Goal: Ask a question: Seek information or help from site administrators or community

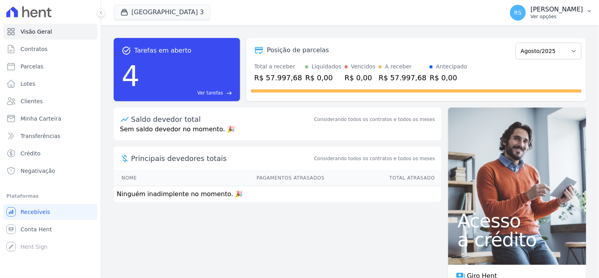
click at [558, 15] on p "Ver opções" at bounding box center [557, 16] width 53 height 6
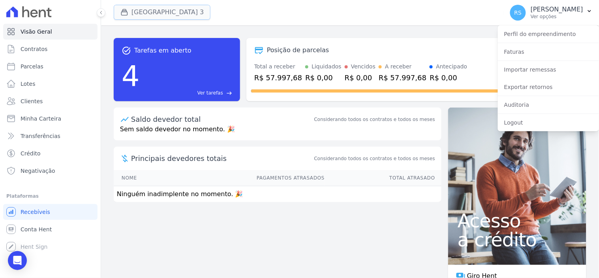
click at [171, 14] on button "[GEOGRAPHIC_DATA] 3" at bounding box center [162, 12] width 97 height 15
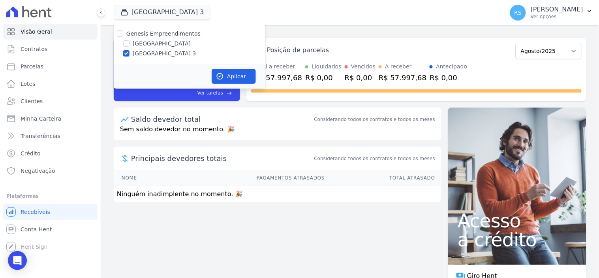
click at [163, 40] on label "[GEOGRAPHIC_DATA]" at bounding box center [162, 43] width 58 height 8
click at [130, 40] on input "[GEOGRAPHIC_DATA]" at bounding box center [126, 43] width 6 height 6
checkbox input "true"
click at [160, 52] on label "[GEOGRAPHIC_DATA] 3" at bounding box center [165, 53] width 64 height 8
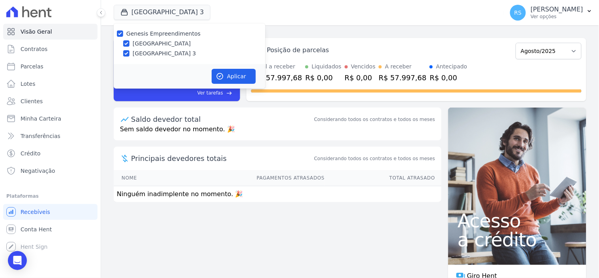
click at [130, 52] on input "[GEOGRAPHIC_DATA] 3" at bounding box center [126, 53] width 6 height 6
checkbox input "false"
click at [215, 76] on button "Aplicar" at bounding box center [234, 76] width 44 height 15
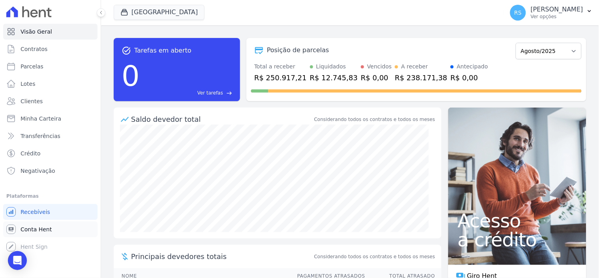
click at [54, 227] on link "Conta Hent" at bounding box center [50, 229] width 94 height 16
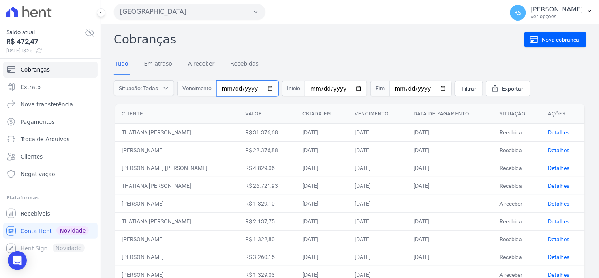
click at [225, 91] on input "date" at bounding box center [247, 89] width 62 height 16
click at [267, 88] on input "52025-08-11" at bounding box center [247, 89] width 62 height 16
click at [259, 89] on input "52025-08-11" at bounding box center [247, 89] width 62 height 16
click at [253, 88] on input "52025-08-11" at bounding box center [247, 89] width 62 height 16
click at [246, 86] on input "52025-08-11" at bounding box center [247, 89] width 62 height 16
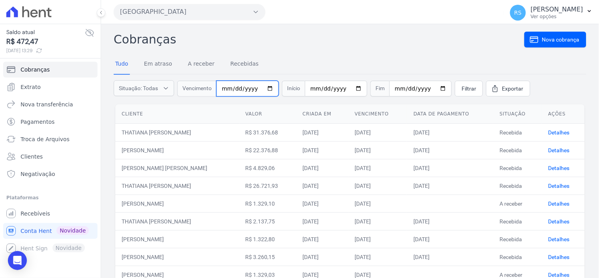
click at [241, 91] on input "52025-08-11" at bounding box center [247, 89] width 62 height 16
click at [242, 89] on input "52025-08-11" at bounding box center [247, 89] width 62 height 16
click at [242, 90] on input "52025-08-11" at bounding box center [247, 89] width 62 height 16
click at [242, 89] on input "52025-08-11" at bounding box center [247, 89] width 62 height 16
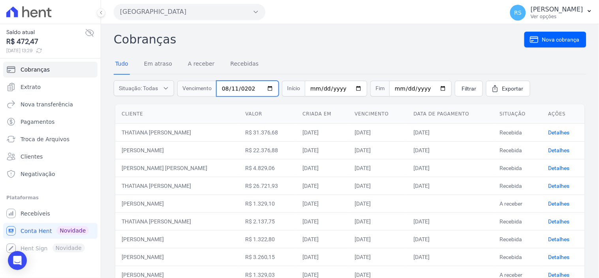
type input "[DATE]"
click at [294, 42] on h2 "Cobranças" at bounding box center [319, 39] width 411 height 18
click at [466, 85] on link "Filtrar" at bounding box center [469, 89] width 28 height 16
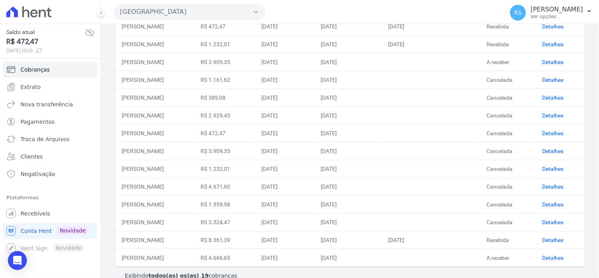
scroll to position [210, 0]
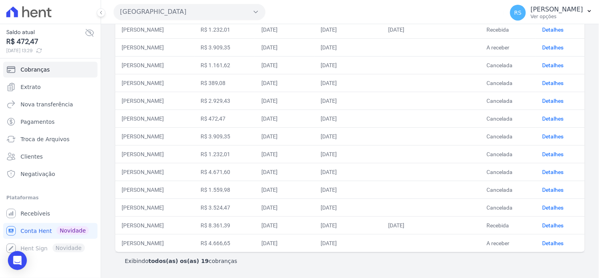
drag, startPoint x: 203, startPoint y: 205, endPoint x: 109, endPoint y: 205, distance: 94.0
click at [109, 205] on div "Cobranças Nova cobrança Tudo Em atraso A receber Recebidas Situação: Em atraso,…" at bounding box center [350, 46] width 498 height 463
click at [131, 210] on td "[PERSON_NAME]" at bounding box center [154, 207] width 79 height 18
drag, startPoint x: 123, startPoint y: 207, endPoint x: 207, endPoint y: 210, distance: 84.6
click at [194, 210] on td "[PERSON_NAME]" at bounding box center [154, 207] width 79 height 18
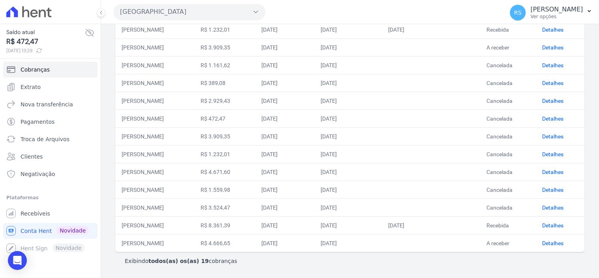
copy td "[PERSON_NAME]"
click at [72, 159] on link "Clientes" at bounding box center [50, 156] width 94 height 16
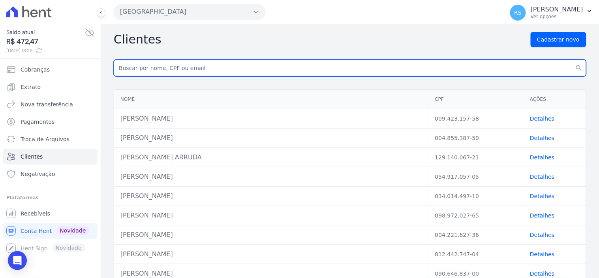
click at [238, 73] on input "text" at bounding box center [350, 68] width 473 height 17
paste input "[PERSON_NAME]"
type input "[PERSON_NAME]"
click at [572, 60] on button "search" at bounding box center [579, 68] width 14 height 17
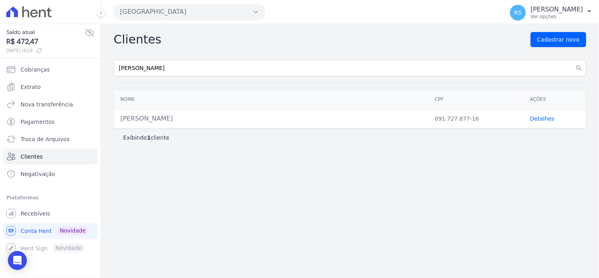
click at [542, 118] on link "Detalhes" at bounding box center [542, 118] width 24 height 6
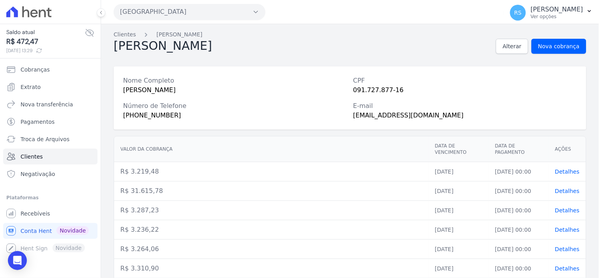
scroll to position [238, 0]
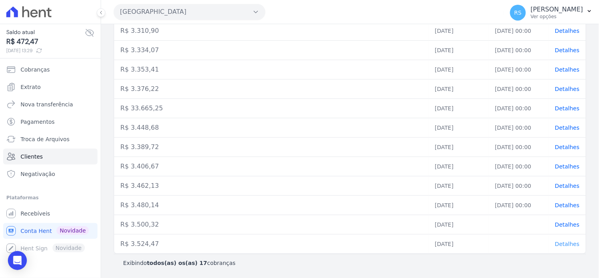
click at [564, 246] on span "Detalhes" at bounding box center [567, 243] width 24 height 6
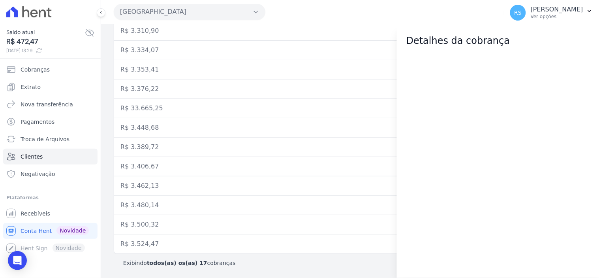
click at [386, 73] on td "R$ 3.353,41" at bounding box center [271, 69] width 315 height 19
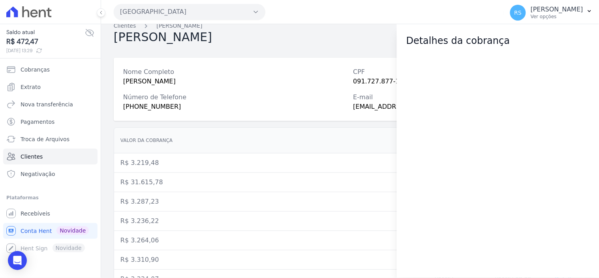
scroll to position [0, 0]
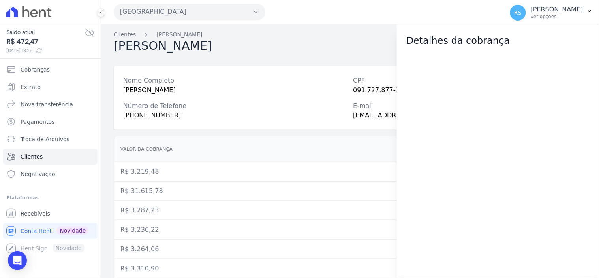
click at [207, 32] on nav "Clientes [PERSON_NAME]" at bounding box center [350, 34] width 473 height 8
click at [588, 12] on icon "button" at bounding box center [589, 11] width 6 height 6
click at [522, 14] on span "RS" at bounding box center [519, 13] width 8 height 6
click at [225, 36] on nav "Clientes Vitor Rosa" at bounding box center [350, 34] width 473 height 8
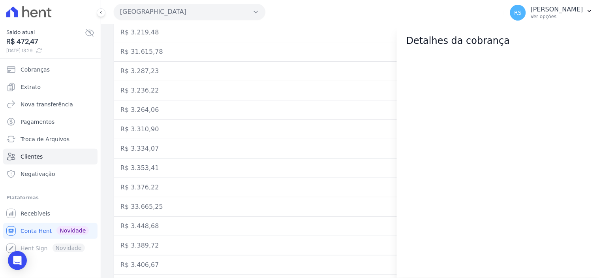
scroll to position [238, 0]
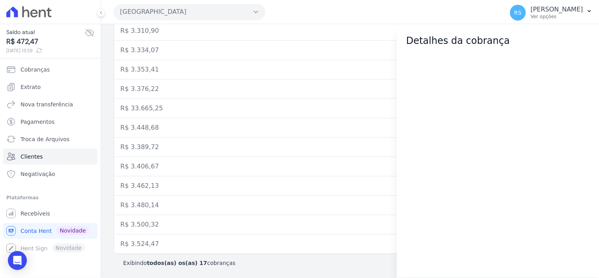
click at [314, 254] on div "Exibindo todos(as) os(as) 17 cobranças" at bounding box center [350, 263] width 473 height 18
click at [415, 34] on h2 "Detalhes da cobrança" at bounding box center [497, 41] width 183 height 14
click at [37, 231] on span "Conta Hent" at bounding box center [36, 231] width 31 height 8
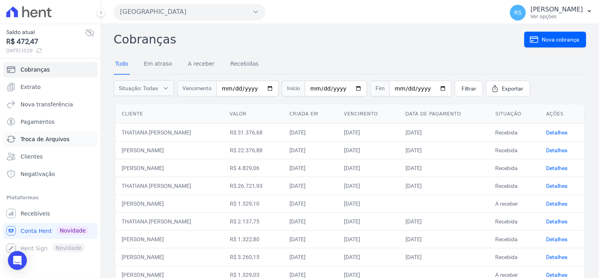
click at [41, 138] on span "Troca de Arquivos" at bounding box center [45, 139] width 49 height 8
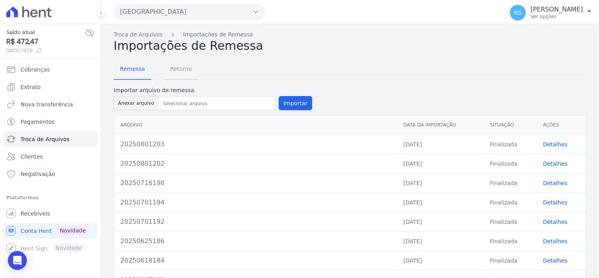
click at [182, 70] on span "Retorno" at bounding box center [180, 69] width 31 height 16
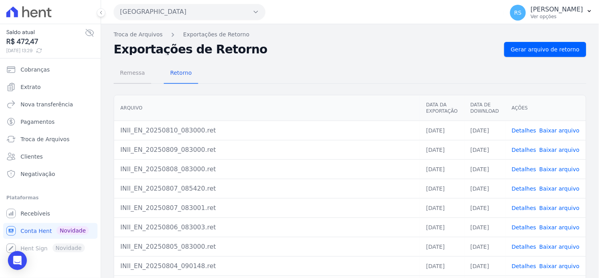
click at [133, 70] on span "Remessa" at bounding box center [132, 73] width 34 height 16
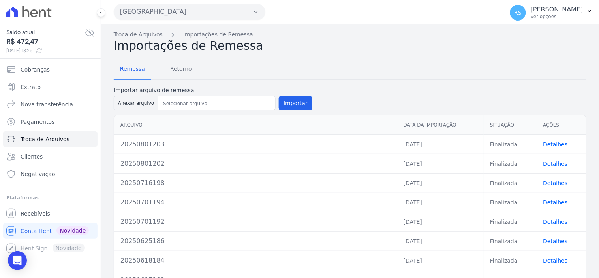
click at [555, 142] on link "Detalhes" at bounding box center [555, 144] width 24 height 6
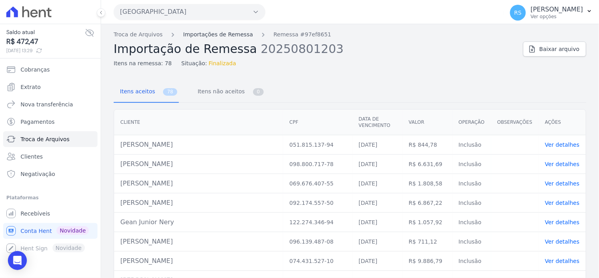
click at [233, 32] on link "Importações de Remessa" at bounding box center [218, 34] width 70 height 8
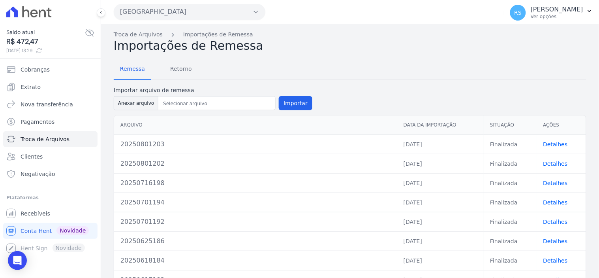
click at [544, 160] on link "Detalhes" at bounding box center [555, 163] width 24 height 6
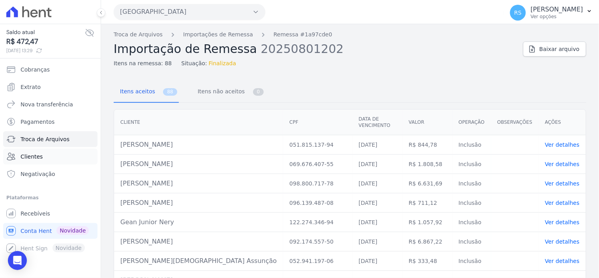
click at [58, 161] on link "Clientes" at bounding box center [50, 156] width 94 height 16
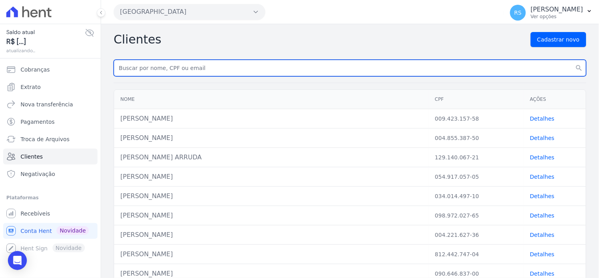
click at [221, 69] on input "text" at bounding box center [350, 68] width 473 height 17
paste input "[PERSON_NAME]"
type input "[PERSON_NAME]"
click at [572, 60] on button "search" at bounding box center [579, 68] width 14 height 17
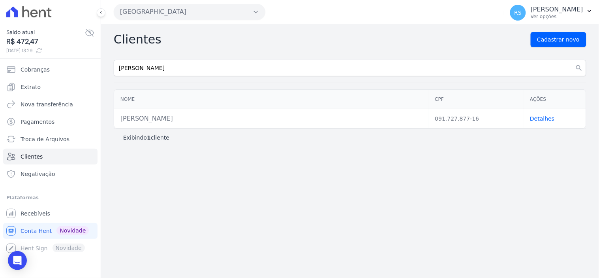
click at [537, 116] on link "Detalhes" at bounding box center [542, 118] width 24 height 6
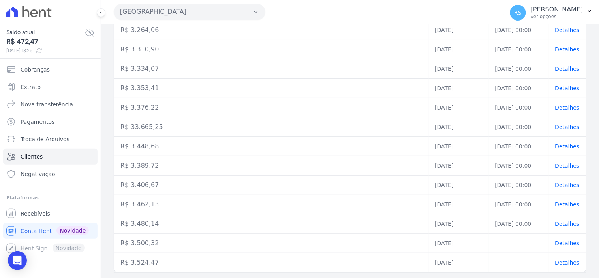
scroll to position [238, 0]
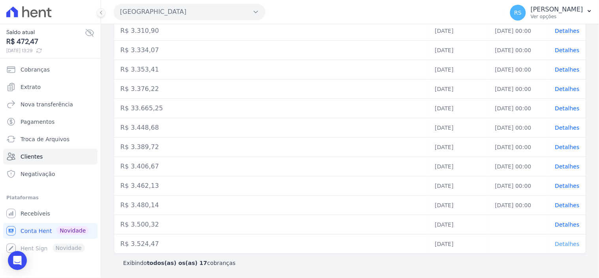
click at [559, 242] on span "Detalhes" at bounding box center [567, 243] width 24 height 6
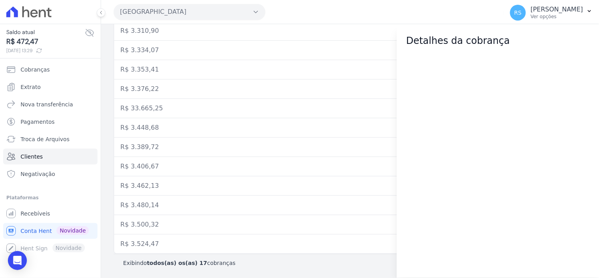
click at [387, 105] on td "R$ 33.665,25" at bounding box center [271, 108] width 315 height 19
click at [373, 107] on td "R$ 33.665,25" at bounding box center [271, 108] width 315 height 19
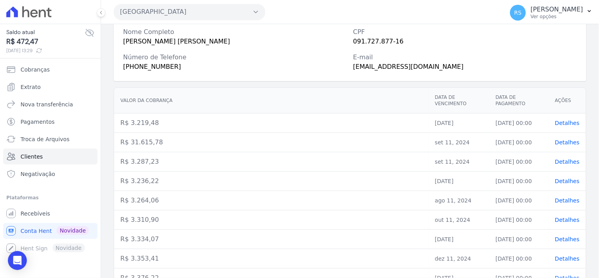
scroll to position [238, 0]
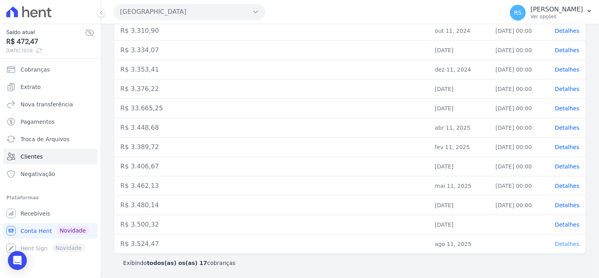
click at [555, 240] on span "Detalhes" at bounding box center [567, 243] width 24 height 6
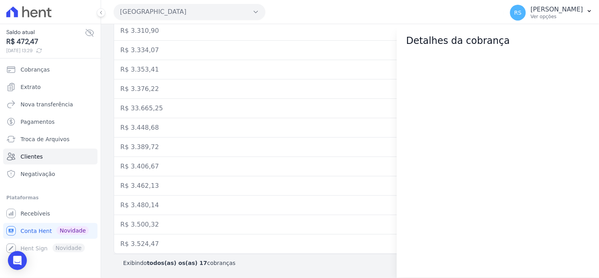
click at [318, 66] on td "R$ 3.353,41" at bounding box center [271, 69] width 315 height 19
click at [290, 137] on tbody "R$ 3.219,48 jun 11, 2024 06/06/2024, 00:00 Detalhes R$ 31.615,78 set 11, 2024 1…" at bounding box center [350, 89] width 472 height 329
click at [199, 220] on td "R$ 3.500,32" at bounding box center [271, 224] width 315 height 19
click at [162, 231] on td "R$ 3.500,32" at bounding box center [271, 224] width 315 height 19
click at [157, 226] on td "R$ 3.500,32" at bounding box center [271, 224] width 315 height 19
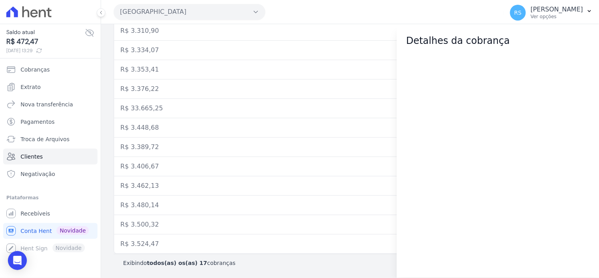
click at [143, 222] on td "R$ 3.500,32" at bounding box center [271, 224] width 315 height 19
click at [29, 229] on span "Conta Hent" at bounding box center [36, 231] width 31 height 8
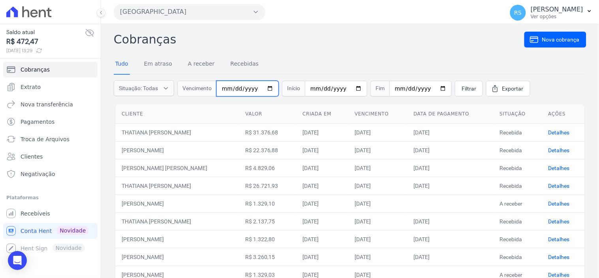
click at [232, 84] on input "date" at bounding box center [247, 89] width 62 height 16
click at [229, 86] on input "date" at bounding box center [247, 89] width 62 height 16
click at [228, 90] on input "date" at bounding box center [247, 89] width 62 height 16
click at [223, 85] on input "date" at bounding box center [247, 89] width 62 height 16
click at [251, 86] on input "0025-08-11" at bounding box center [247, 89] width 62 height 16
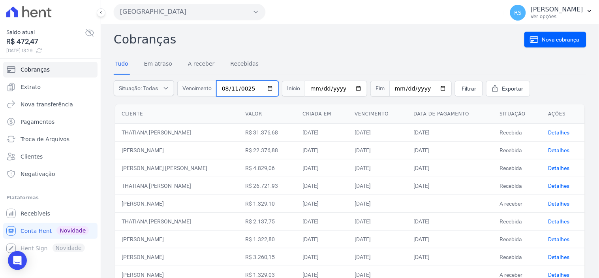
click at [251, 86] on input "0025-08-11" at bounding box center [247, 89] width 62 height 16
click at [254, 89] on input "252025-08-11" at bounding box center [247, 89] width 62 height 16
click at [255, 85] on input "252025-08-11" at bounding box center [247, 89] width 62 height 16
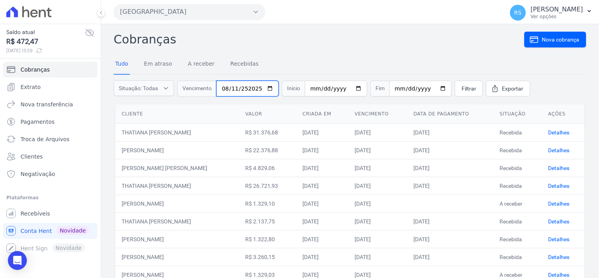
click at [257, 86] on input "252025-08-11" at bounding box center [247, 89] width 62 height 16
type input "202500-08-11"
click at [304, 68] on nav "Tudo Em atraso A receber Recebidas" at bounding box center [350, 64] width 473 height 20
click at [460, 82] on link "Filtrar" at bounding box center [469, 89] width 28 height 16
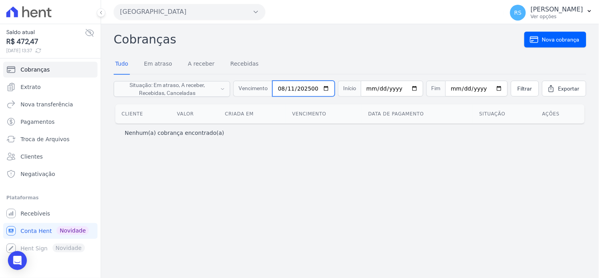
click at [316, 88] on input "202500-08-11" at bounding box center [303, 89] width 62 height 16
click at [335, 86] on input "202500-08-11" at bounding box center [303, 89] width 62 height 16
click at [298, 91] on input "202500-08-11" at bounding box center [303, 89] width 62 height 16
click at [297, 88] on input "202500-08-11" at bounding box center [303, 89] width 62 height 16
click at [295, 86] on input "202500-08-11" at bounding box center [303, 89] width 62 height 16
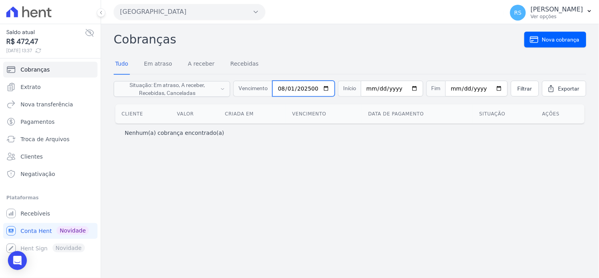
type input "202500-08-11"
type input "[DATE]"
click at [531, 77] on form "Situação: Em atraso, A receber, Recebidas, Canceladas Em atraso A receber Receb…" at bounding box center [350, 88] width 473 height 28
click at [528, 83] on link "Filtrar" at bounding box center [525, 89] width 28 height 16
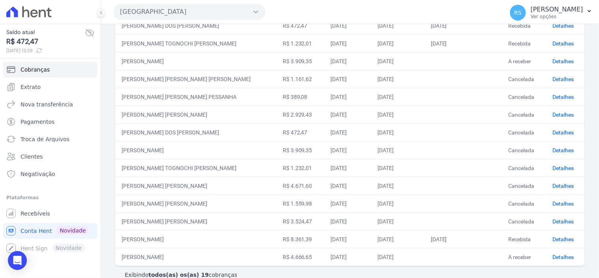
scroll to position [210, 0]
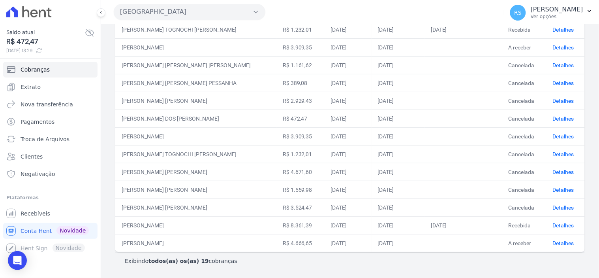
click at [163, 209] on td "[PERSON_NAME] [PERSON_NAME]" at bounding box center [195, 207] width 161 height 18
drag, startPoint x: 201, startPoint y: 208, endPoint x: 120, endPoint y: 208, distance: 81.3
click at [120, 208] on td "[PERSON_NAME] [PERSON_NAME]" at bounding box center [195, 207] width 161 height 18
copy td "[PERSON_NAME] [PERSON_NAME]"
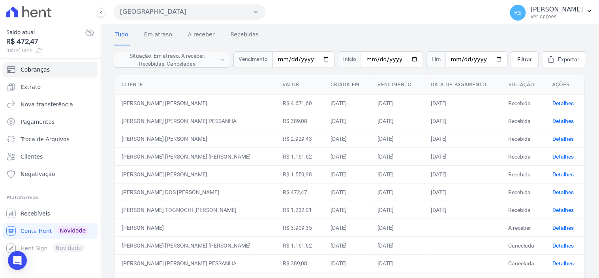
scroll to position [0, 0]
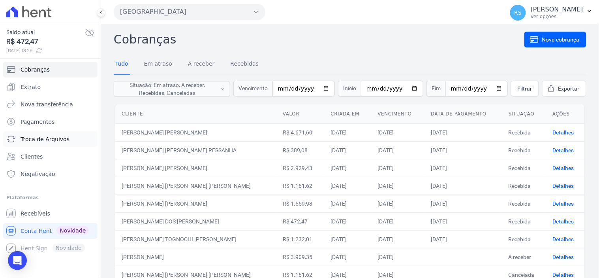
click at [61, 140] on span "Troca de Arquivos" at bounding box center [45, 139] width 49 height 8
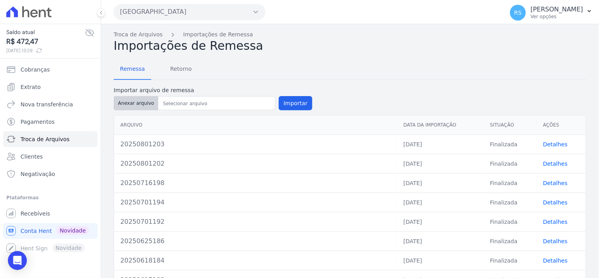
click at [135, 104] on button "Anexar arquivo" at bounding box center [136, 103] width 45 height 14
type input "20250811205"
click at [299, 97] on button "Importar" at bounding box center [296, 103] width 34 height 14
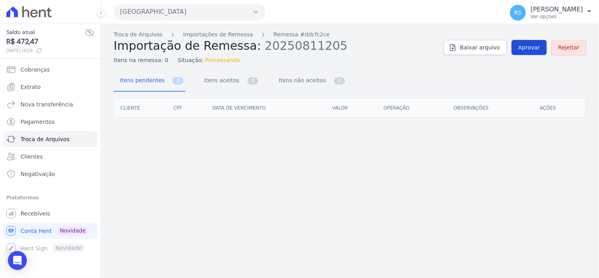
click at [526, 45] on span "Aprovar" at bounding box center [530, 47] width 22 height 8
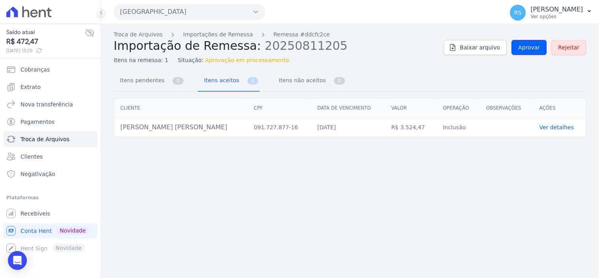
click at [526, 45] on span "Aprovar" at bounding box center [530, 47] width 22 height 8
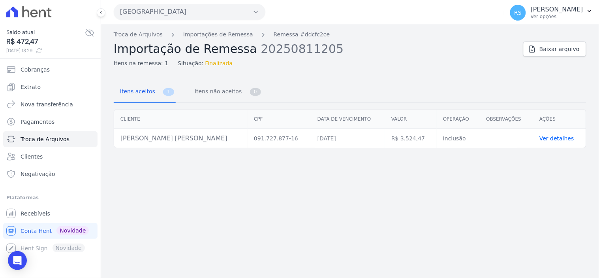
click at [551, 141] on link "Ver detalhes" at bounding box center [556, 138] width 35 height 6
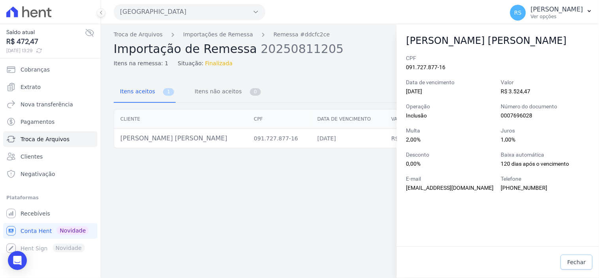
click at [579, 265] on span "Fechar" at bounding box center [576, 262] width 19 height 8
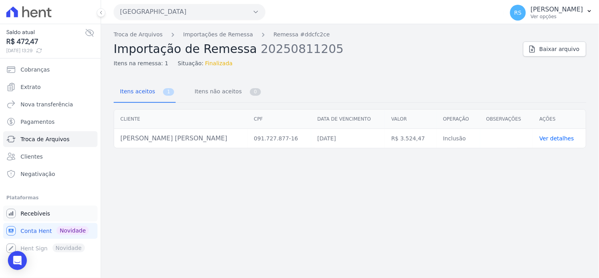
click at [29, 210] on span "Recebíveis" at bounding box center [36, 213] width 30 height 8
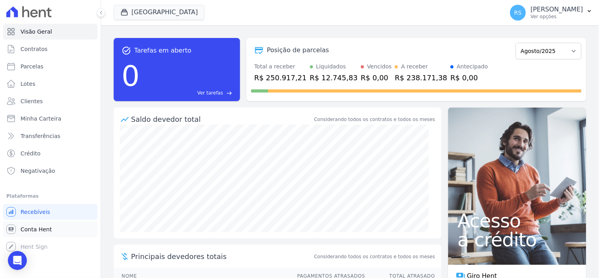
click at [49, 236] on link "Conta Hent" at bounding box center [50, 229] width 94 height 16
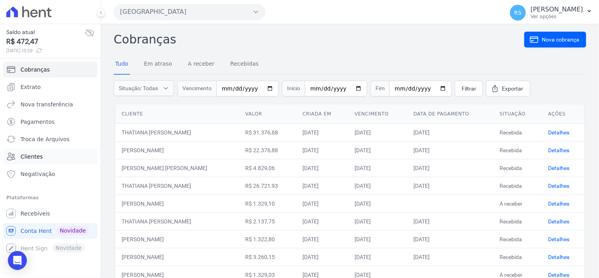
click at [45, 159] on link "Clientes" at bounding box center [50, 156] width 94 height 16
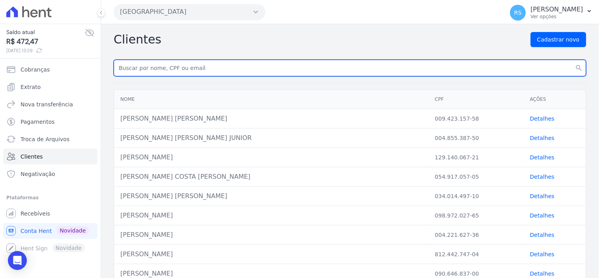
click at [227, 68] on input "text" at bounding box center [350, 68] width 473 height 17
drag, startPoint x: 145, startPoint y: 66, endPoint x: 89, endPoint y: 66, distance: 56.1
click at [89, 66] on div "Saldo atual R$ 472,47 11/08/2025, 13:29 Cobranças Extrato Nova transferência Pa…" at bounding box center [299, 139] width 599 height 278
paste input "TOR ALVES RODRIGUES ROSA"
type input "[PERSON_NAME]"
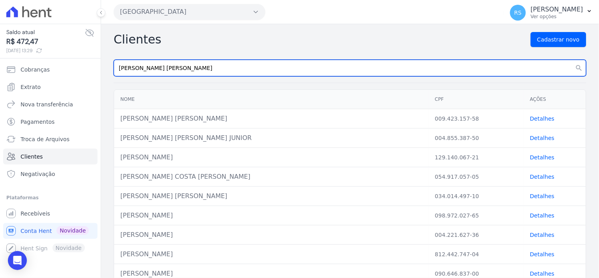
click at [572, 60] on button "search" at bounding box center [579, 68] width 14 height 17
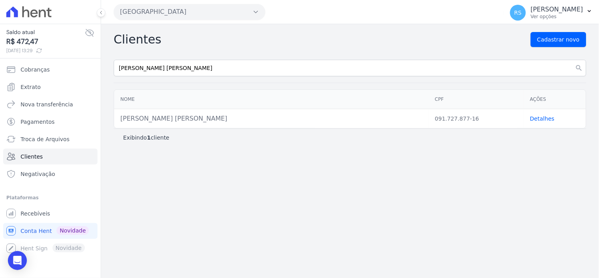
click at [550, 117] on link "Detalhes" at bounding box center [542, 118] width 24 height 6
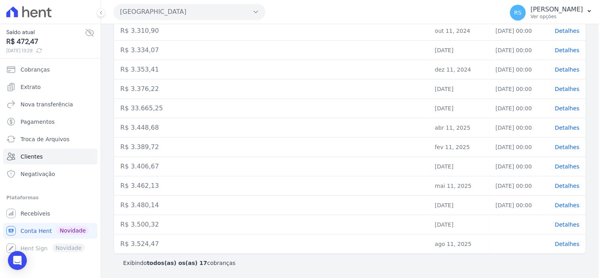
scroll to position [238, 0]
click at [572, 247] on td "Detalhes" at bounding box center [567, 243] width 37 height 19
drag, startPoint x: 570, startPoint y: 247, endPoint x: 554, endPoint y: 243, distance: 16.2
click at [569, 246] on span "Detalhes" at bounding box center [567, 243] width 24 height 6
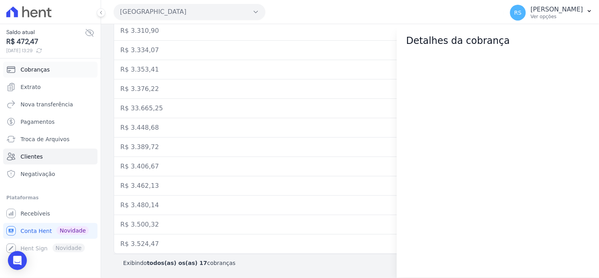
click at [89, 71] on link "Cobranças" at bounding box center [50, 70] width 94 height 16
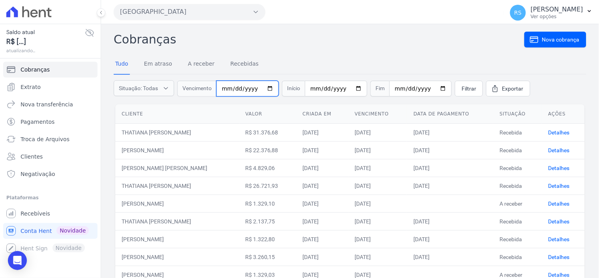
click at [227, 87] on input "date" at bounding box center [247, 89] width 62 height 16
click at [227, 88] on input "date" at bounding box center [247, 89] width 62 height 16
click at [248, 85] on input "0025-08-11" at bounding box center [247, 89] width 62 height 16
click at [258, 88] on input "252025-08-11" at bounding box center [247, 89] width 62 height 16
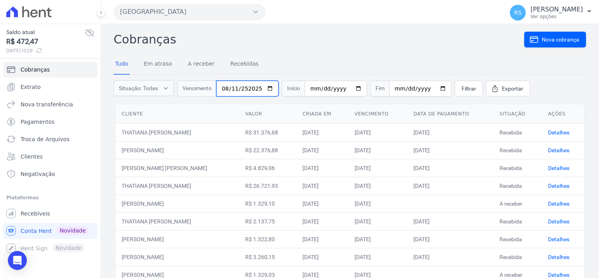
click at [254, 87] on input "252025-08-11" at bounding box center [247, 89] width 62 height 16
drag, startPoint x: 239, startPoint y: 90, endPoint x: 225, endPoint y: 91, distance: 13.5
click at [238, 90] on input "252025-08-11" at bounding box center [247, 89] width 62 height 16
click at [225, 91] on input "252025-08-11" at bounding box center [247, 89] width 62 height 16
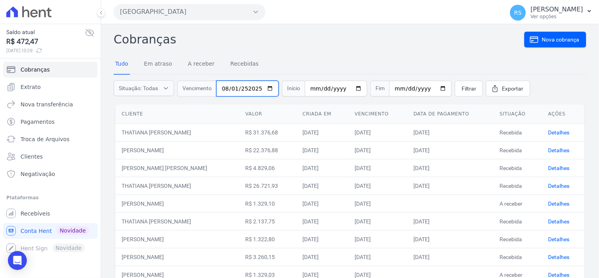
type input "252025-08-11"
type input "[DATE]"
click at [463, 87] on span "Filtrar" at bounding box center [469, 89] width 15 height 8
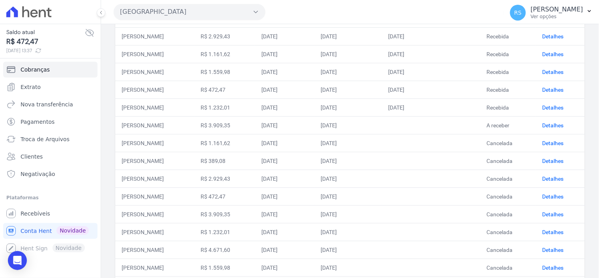
scroll to position [210, 0]
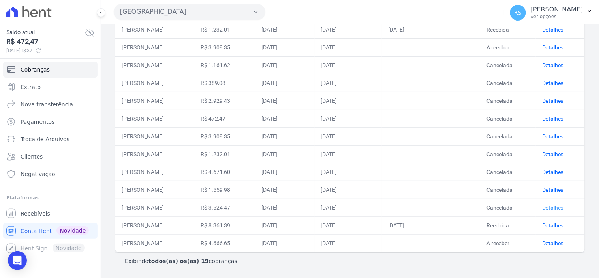
click at [560, 205] on link "Detalhes" at bounding box center [552, 207] width 21 height 6
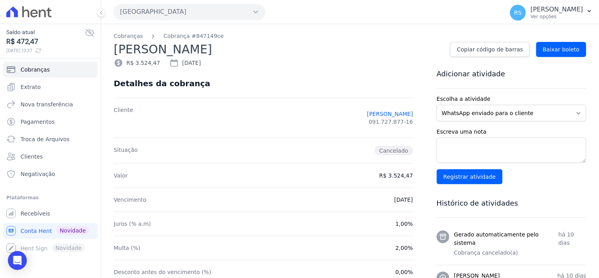
drag, startPoint x: 256, startPoint y: 49, endPoint x: 171, endPoint y: 52, distance: 84.5
click at [171, 52] on h2 "[PERSON_NAME]" at bounding box center [279, 49] width 330 height 18
click at [133, 36] on link "Cobranças" at bounding box center [128, 36] width 29 height 8
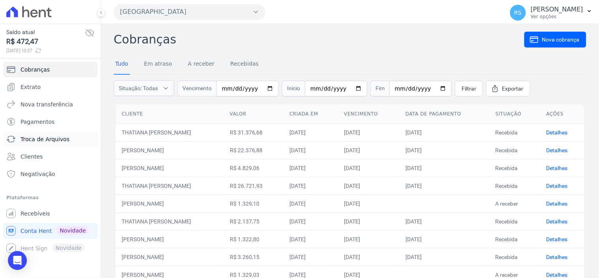
click at [62, 144] on link "Troca de Arquivos" at bounding box center [50, 139] width 94 height 16
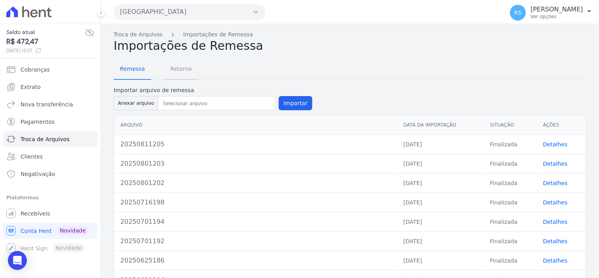
click at [173, 71] on span "Retorno" at bounding box center [180, 69] width 31 height 16
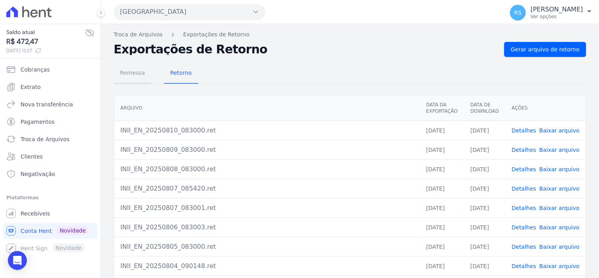
click at [139, 73] on span "Remessa" at bounding box center [132, 73] width 34 height 16
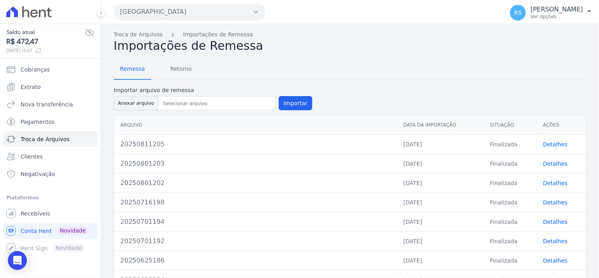
click at [554, 143] on link "Detalhes" at bounding box center [555, 144] width 24 height 6
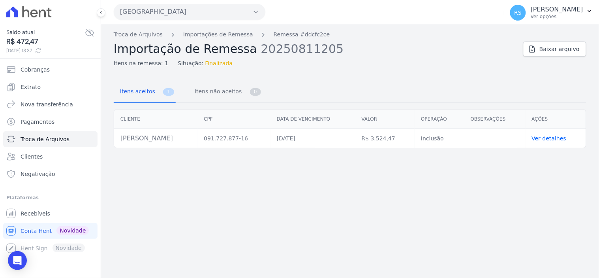
click at [552, 137] on link "Ver detalhes" at bounding box center [549, 138] width 35 height 6
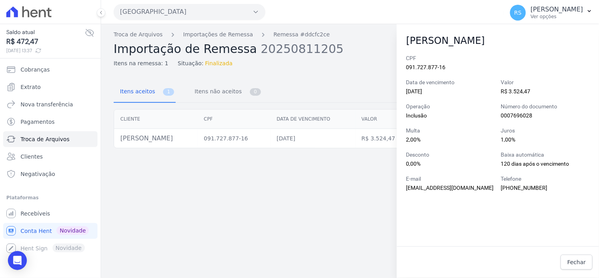
click at [224, 158] on div "Troca de Arquivos Importações de Remessa Remessa #ddcfc2ce Importação de Remess…" at bounding box center [350, 151] width 498 height 254
click at [572, 266] on span "Fechar" at bounding box center [576, 262] width 19 height 8
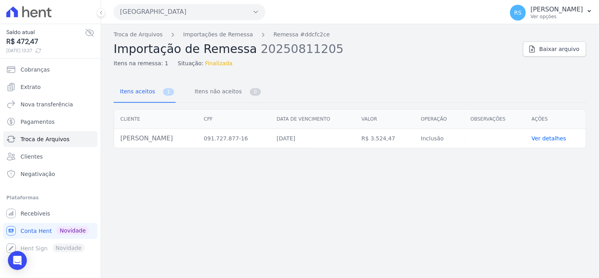
click at [318, 138] on td "[DATE]" at bounding box center [313, 138] width 85 height 19
click at [219, 33] on link "Importações de Remessa" at bounding box center [218, 34] width 70 height 8
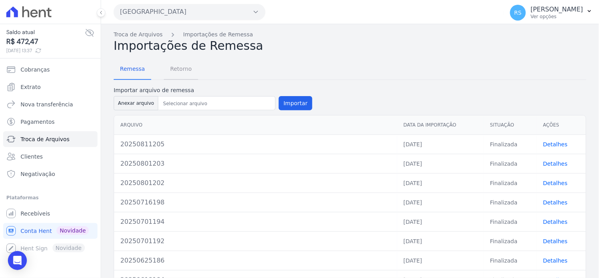
click at [169, 78] on link "Retorno" at bounding box center [181, 69] width 34 height 21
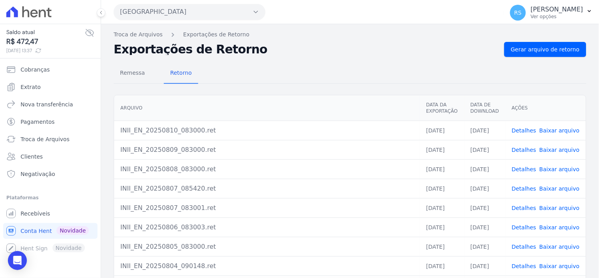
click at [523, 132] on link "Detalhes" at bounding box center [524, 130] width 24 height 6
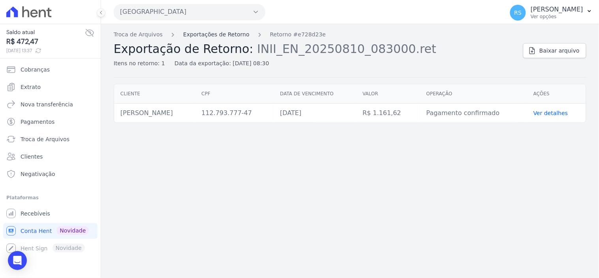
click at [212, 34] on link "Exportações de Retorno" at bounding box center [216, 34] width 66 height 8
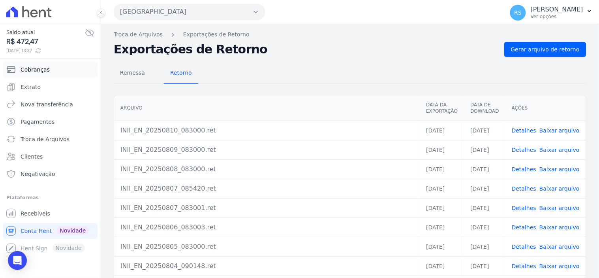
click at [13, 71] on icon "Sidebar" at bounding box center [10, 69] width 9 height 9
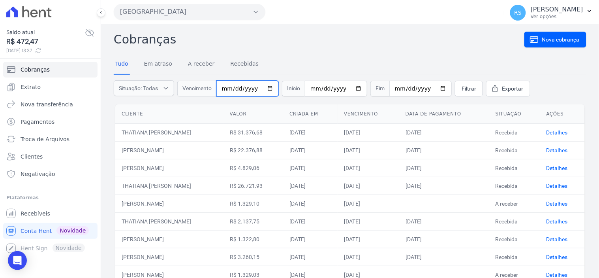
drag, startPoint x: 221, startPoint y: 94, endPoint x: 227, endPoint y: 90, distance: 7.0
click at [225, 91] on input "date" at bounding box center [247, 89] width 62 height 16
click at [261, 104] on th "Valor" at bounding box center [254, 113] width 60 height 19
click at [251, 87] on input "0025-08-11" at bounding box center [247, 89] width 62 height 16
type input "[DATE]"
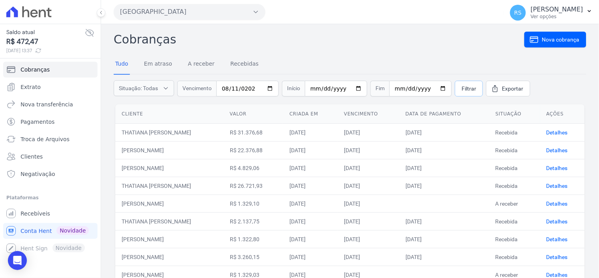
click at [468, 88] on link "Filtrar" at bounding box center [469, 89] width 28 height 16
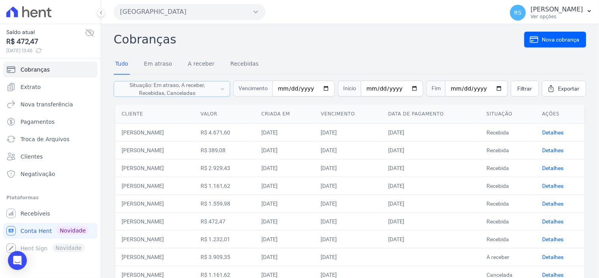
click at [213, 90] on span "Situação: Em atraso, A receber, Recebidas, Canceladas" at bounding box center [167, 89] width 97 height 16
click at [121, 110] on input "Em atraso" at bounding box center [120, 108] width 6 height 6
checkbox input "false"
click at [120, 115] on input "A receber" at bounding box center [120, 118] width 6 height 6
checkbox input "false"
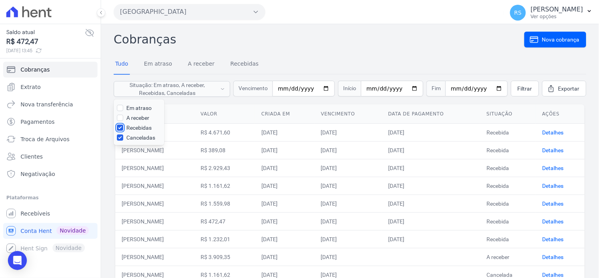
click at [117, 127] on input "Recebidas" at bounding box center [120, 127] width 6 height 6
checkbox input "false"
click at [117, 135] on input "Canceladas" at bounding box center [120, 137] width 6 height 6
checkbox input "false"
click at [122, 121] on div at bounding box center [120, 118] width 6 height 8
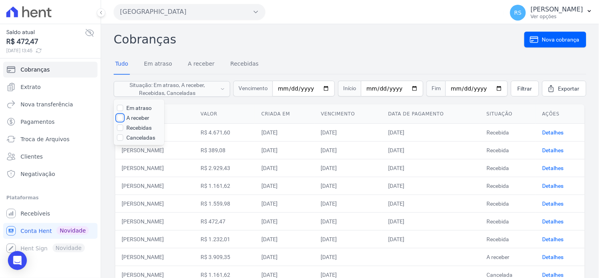
click at [122, 118] on input "A receber" at bounding box center [120, 118] width 6 height 6
checkbox input "true"
click at [511, 89] on link "Filtrar" at bounding box center [525, 89] width 28 height 16
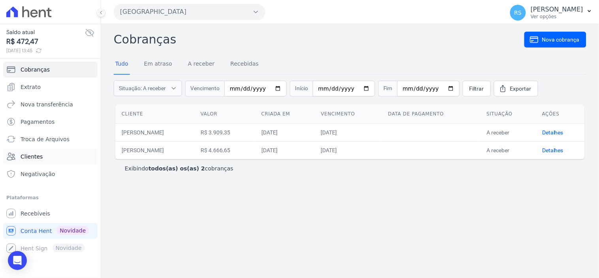
click at [39, 159] on span "Clientes" at bounding box center [32, 156] width 22 height 8
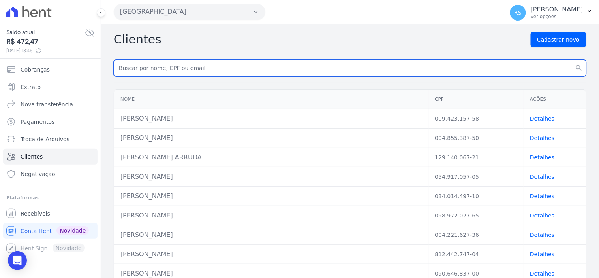
click at [191, 70] on input "text" at bounding box center [350, 68] width 473 height 17
paste input "[PERSON_NAME]"
type input "[PERSON_NAME]"
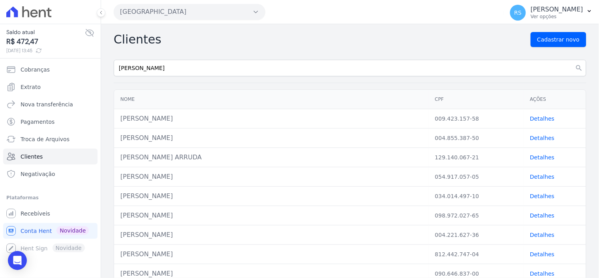
click at [265, 47] on div "Clientes Cadastrar novo" at bounding box center [350, 39] width 473 height 15
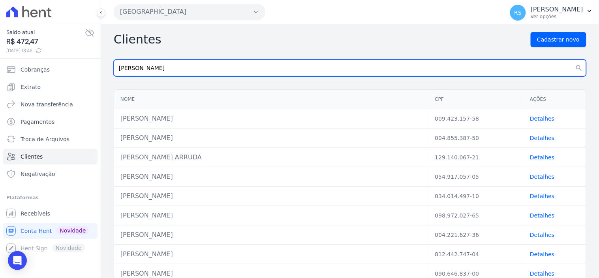
click at [278, 74] on input "[PERSON_NAME]" at bounding box center [350, 68] width 473 height 17
click at [572, 60] on button "search" at bounding box center [579, 68] width 14 height 17
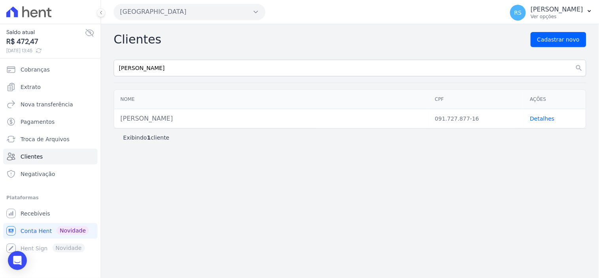
click at [530, 118] on link "Detalhes" at bounding box center [542, 118] width 24 height 6
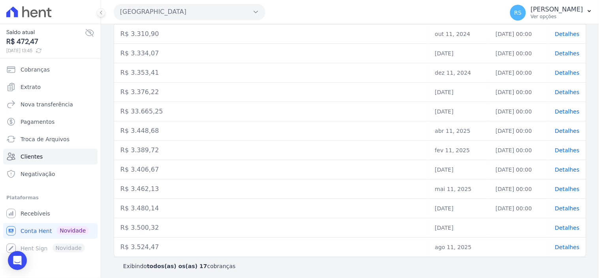
scroll to position [238, 0]
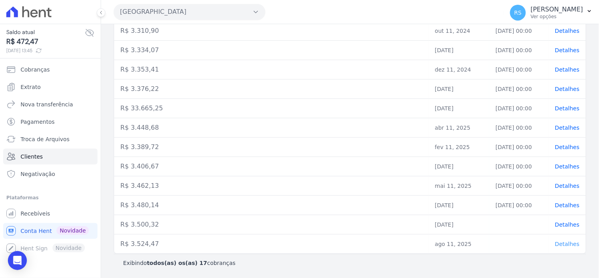
click at [564, 243] on span "Detalhes" at bounding box center [567, 243] width 24 height 6
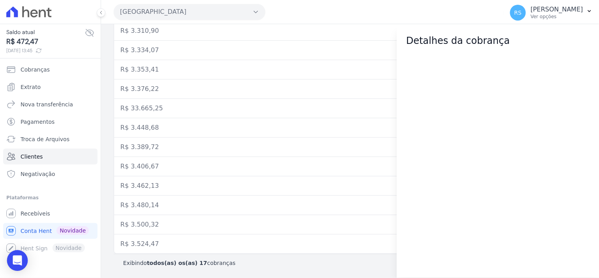
drag, startPoint x: 12, startPoint y: 266, endPoint x: 20, endPoint y: 266, distance: 7.9
click at [12, 267] on div "Open Intercom Messenger" at bounding box center [17, 260] width 21 height 21
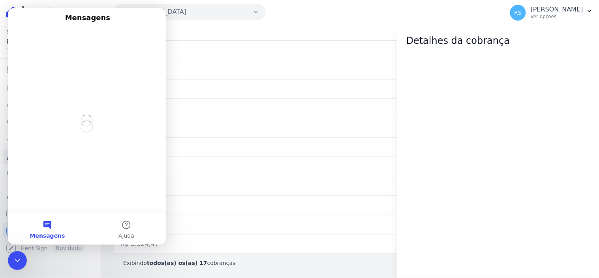
scroll to position [0, 0]
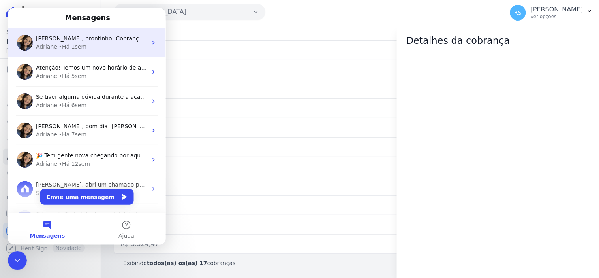
click at [96, 44] on div "Adriane • Há 1sem" at bounding box center [91, 46] width 111 height 8
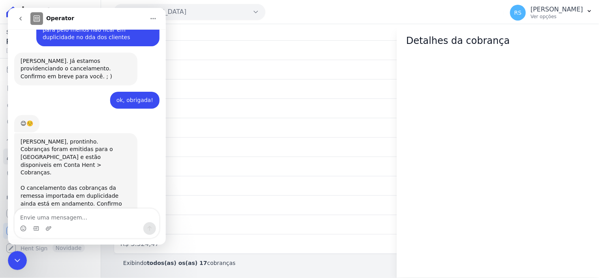
scroll to position [722, 0]
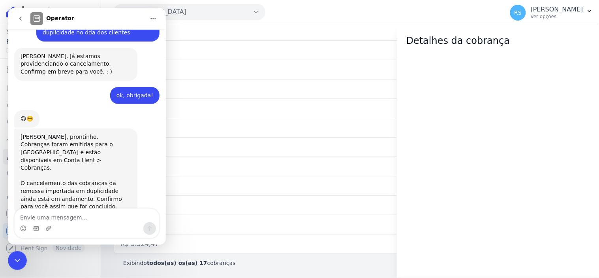
click at [15, 19] on button "go back" at bounding box center [20, 18] width 15 height 15
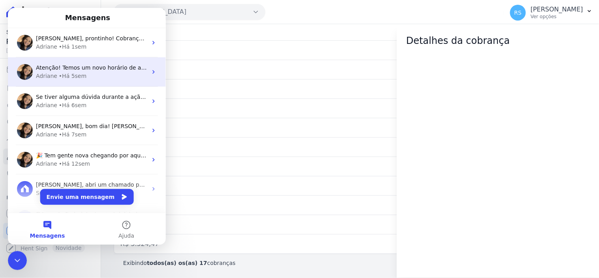
click at [109, 82] on div "Atenção! Temos um novo horário de atendimento 😊 Pensando em melhorar ainda mais…" at bounding box center [87, 71] width 158 height 29
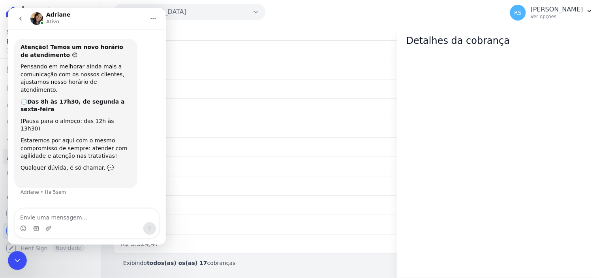
click at [20, 19] on icon "go back" at bounding box center [20, 18] width 2 height 4
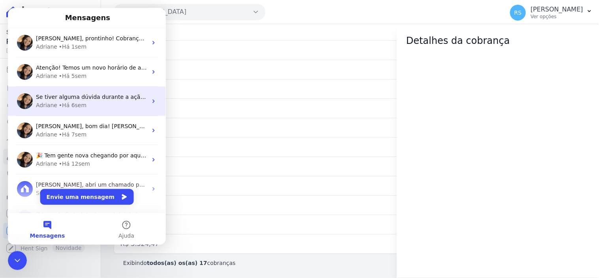
click at [56, 98] on span "Se tiver alguma dúvida durante a ação, estou aqui! = )" at bounding box center [112, 96] width 153 height 6
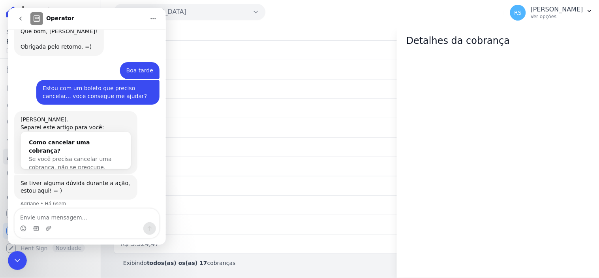
scroll to position [224, 0]
click at [20, 18] on icon "go back" at bounding box center [20, 18] width 2 height 4
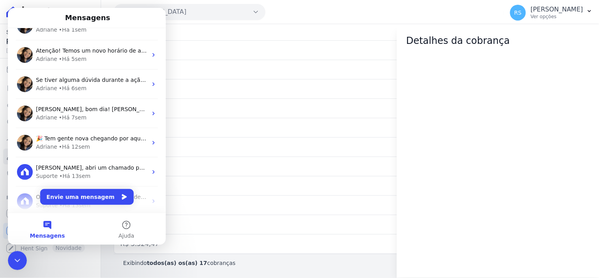
scroll to position [0, 0]
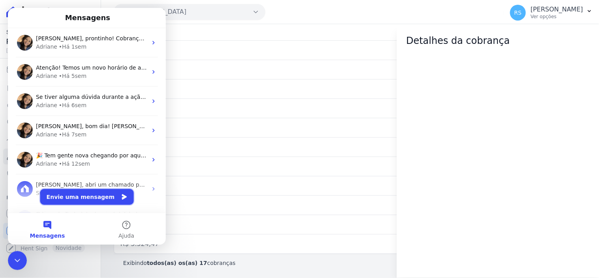
click at [98, 194] on button "Envie uma mensagem" at bounding box center [87, 196] width 94 height 16
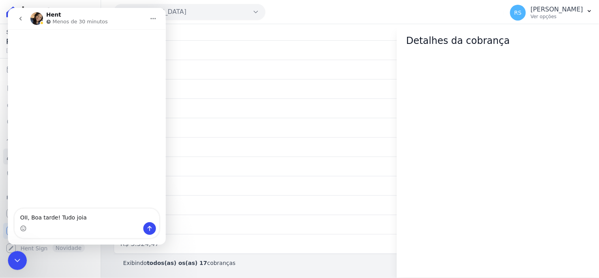
type textarea "OII, Boa tarde! Tudo joia?"
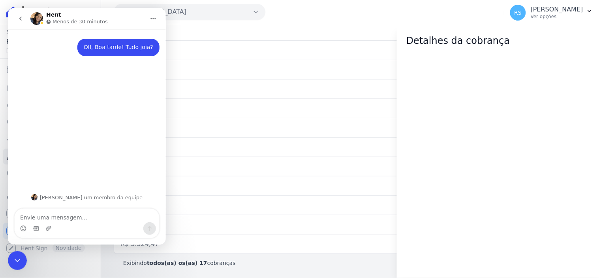
type textarea "s"
type textarea "Subi uma remessa, e nao consigo baixar o boleto"
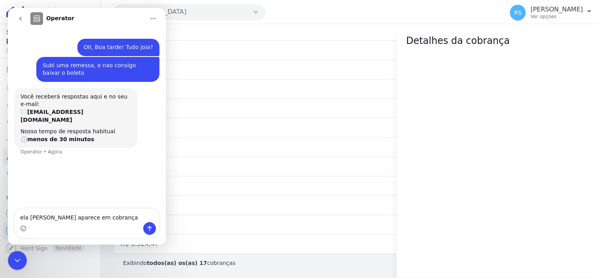
type textarea "ela nao aparece em cobranças"
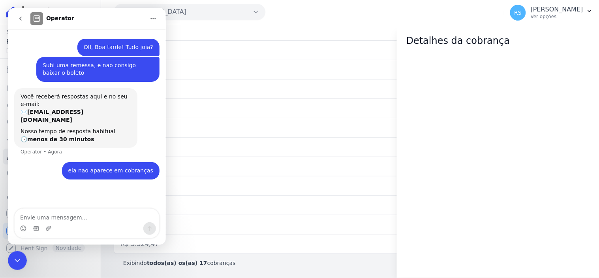
click at [279, 133] on td "R$ 3.448,68" at bounding box center [271, 127] width 315 height 19
drag, startPoint x: 23, startPoint y: 257, endPoint x: 17, endPoint y: 264, distance: 10.1
click at [20, 259] on div "Encerramento do Messenger da Intercom" at bounding box center [17, 259] width 19 height 19
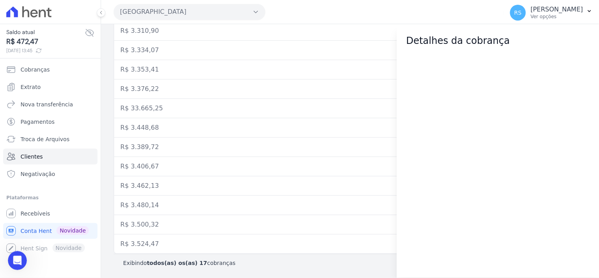
click at [14, 257] on icon "Abertura do Messenger da Intercom" at bounding box center [17, 260] width 13 height 13
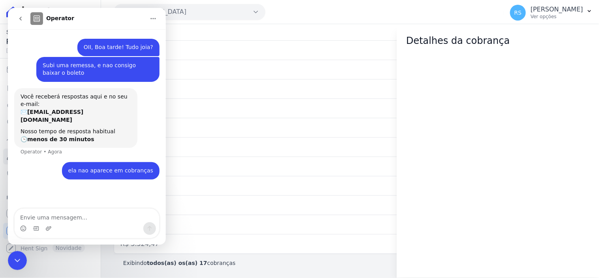
click at [276, 75] on td "R$ 3.353,41" at bounding box center [271, 69] width 315 height 19
